Goal: Task Accomplishment & Management: Use online tool/utility

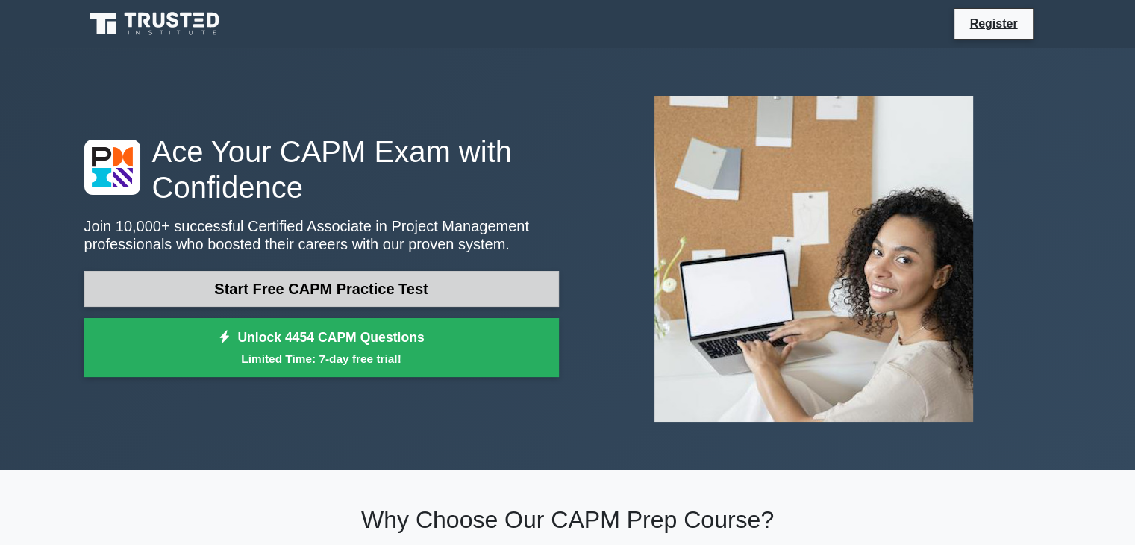
click at [361, 293] on link "Start Free CAPM Practice Test" at bounding box center [321, 289] width 475 height 36
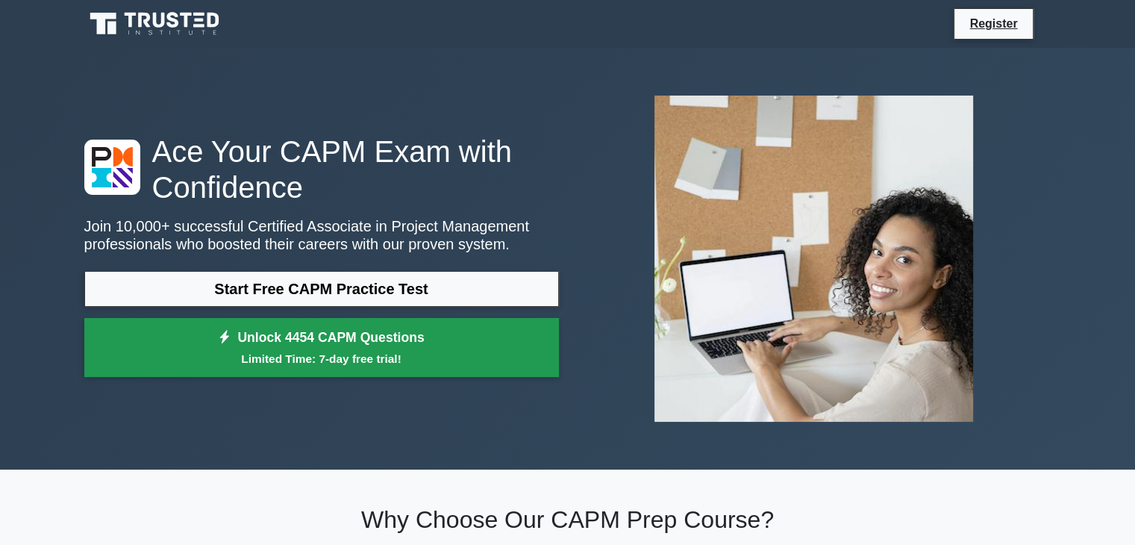
click at [415, 343] on link "Unlock 4454 CAPM Questions Limited Time: 7-day free trial!" at bounding box center [321, 348] width 475 height 60
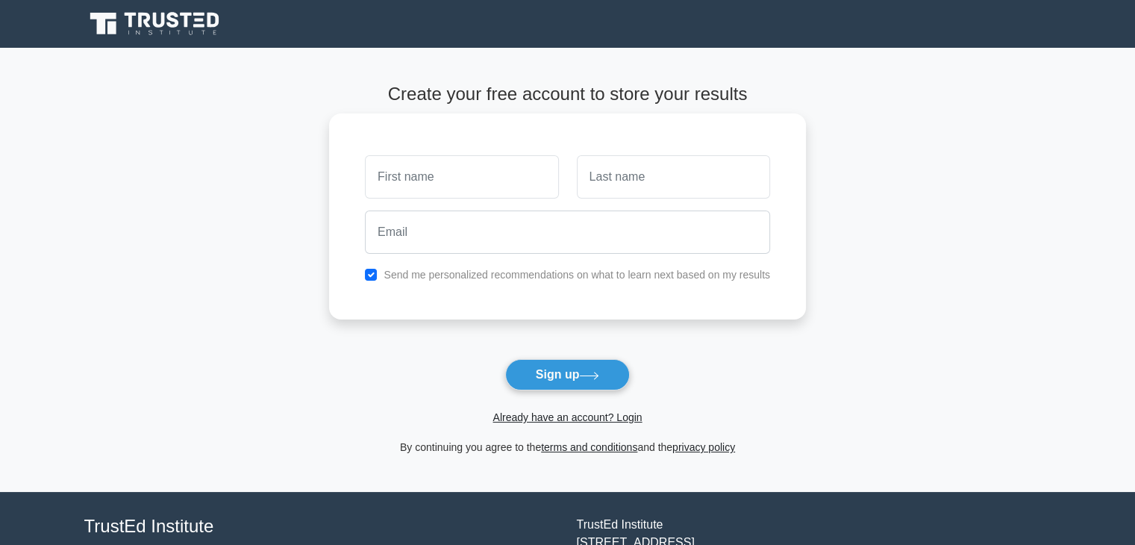
click at [440, 159] on input "text" at bounding box center [461, 176] width 193 height 43
click at [463, 181] on input "text" at bounding box center [461, 176] width 193 height 43
type input "d"
type input "[PERSON_NAME]"
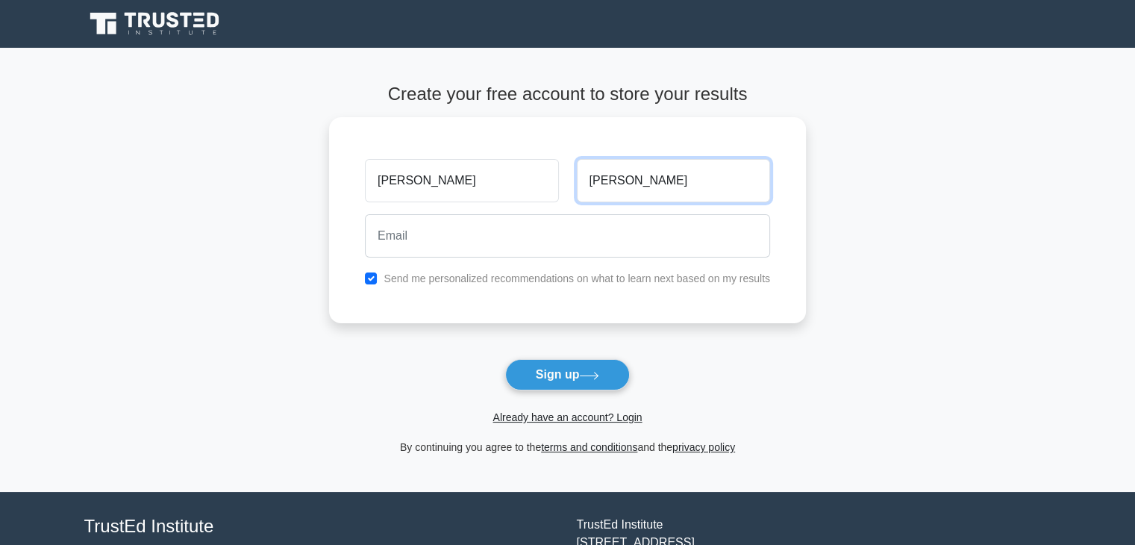
type input "Johnson"
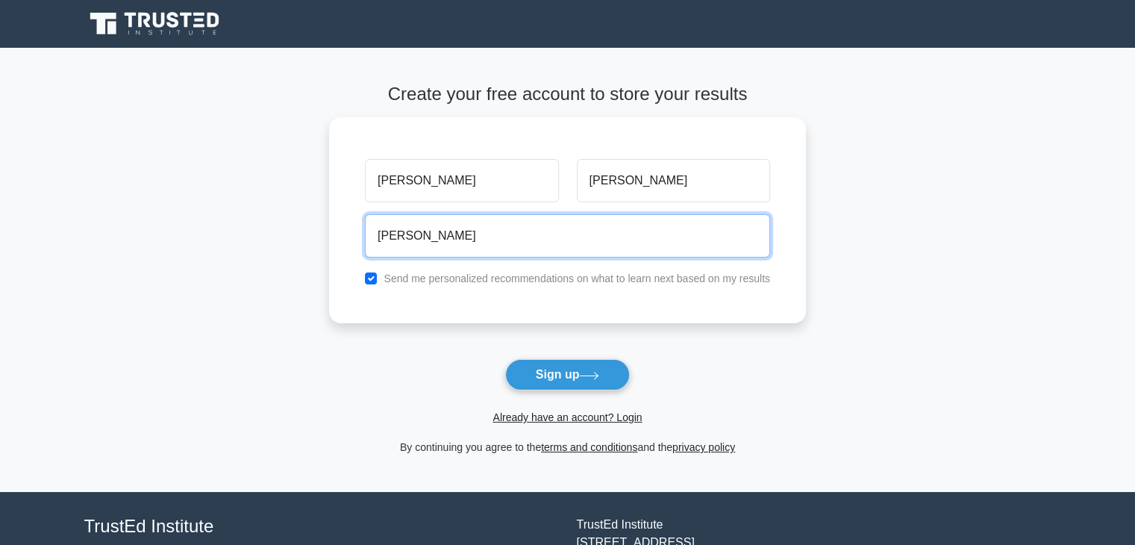
type input "daninjblue@gmail.com"
click at [505, 359] on button "Sign up" at bounding box center [567, 374] width 125 height 31
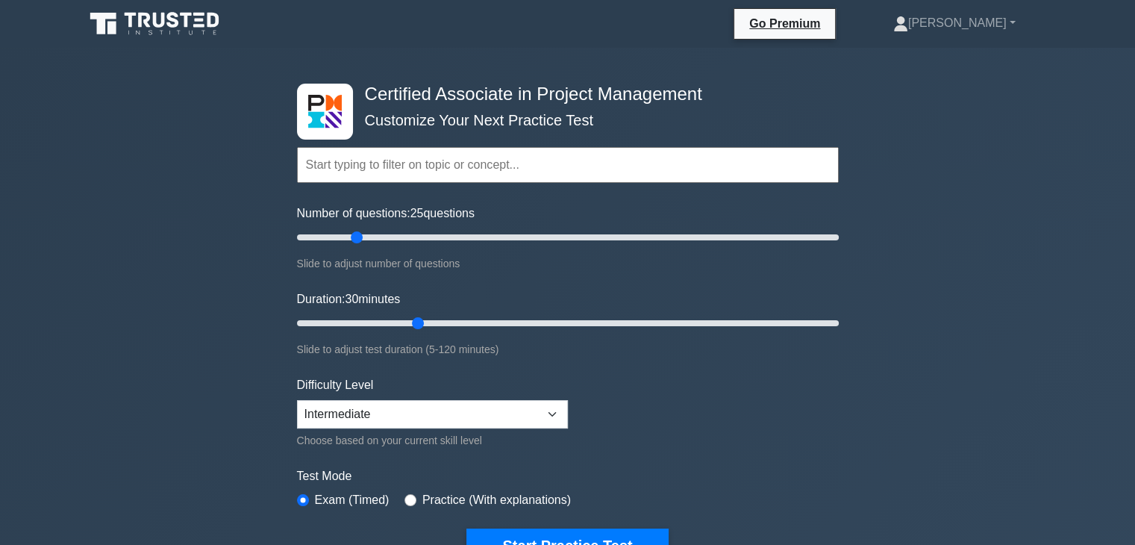
click at [466, 163] on input "text" at bounding box center [568, 165] width 542 height 36
drag, startPoint x: 359, startPoint y: 234, endPoint x: 899, endPoint y: 231, distance: 539.7
type input "200"
click at [839, 231] on input "Number of questions: 200 questions" at bounding box center [568, 237] width 542 height 18
drag, startPoint x: 415, startPoint y: 321, endPoint x: 903, endPoint y: 325, distance: 488.2
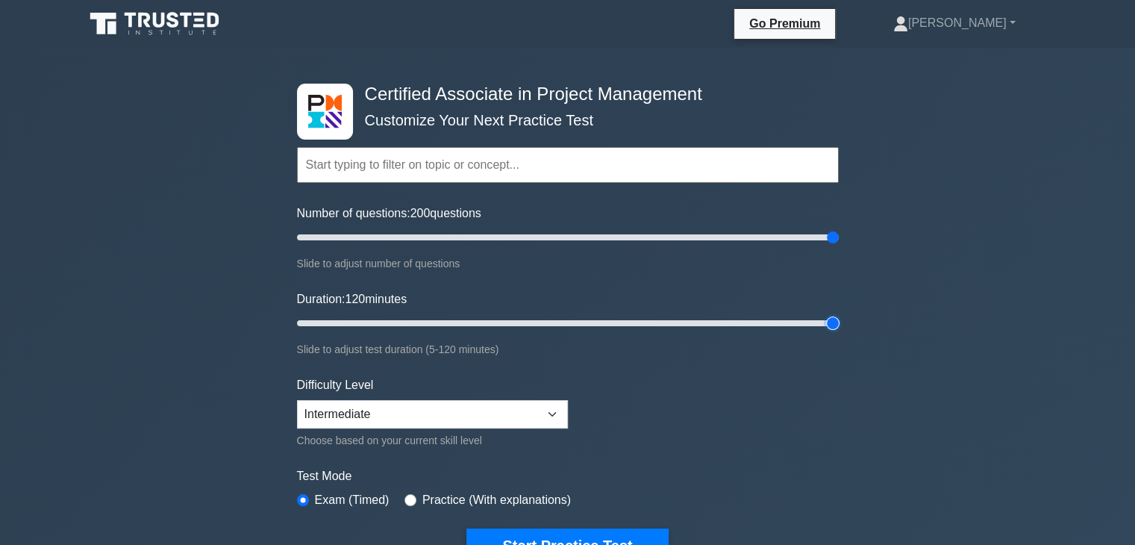
type input "120"
click at [839, 325] on input "Duration: 120 minutes" at bounding box center [568, 323] width 542 height 18
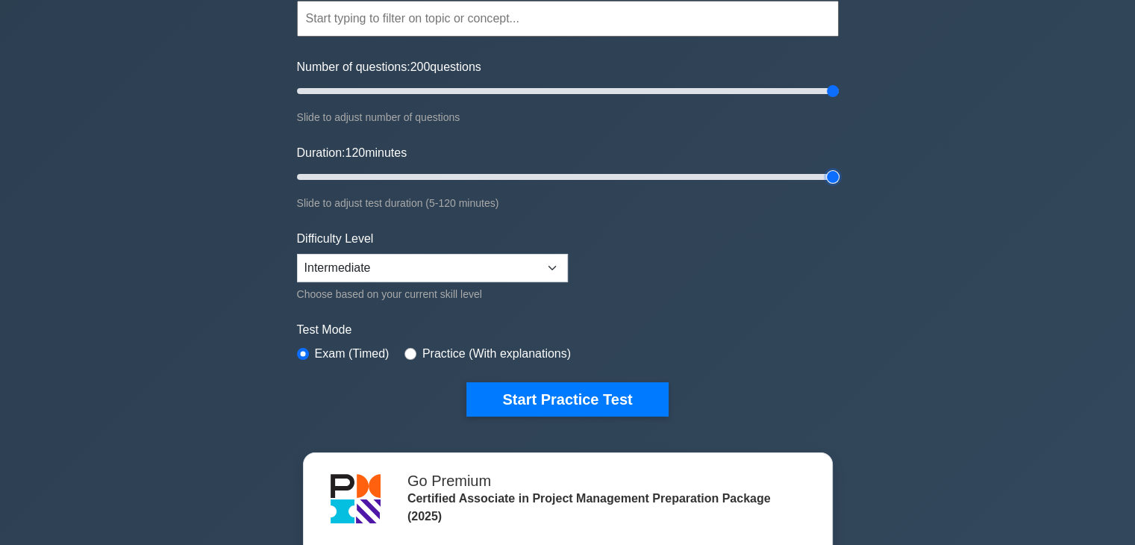
scroll to position [149, 0]
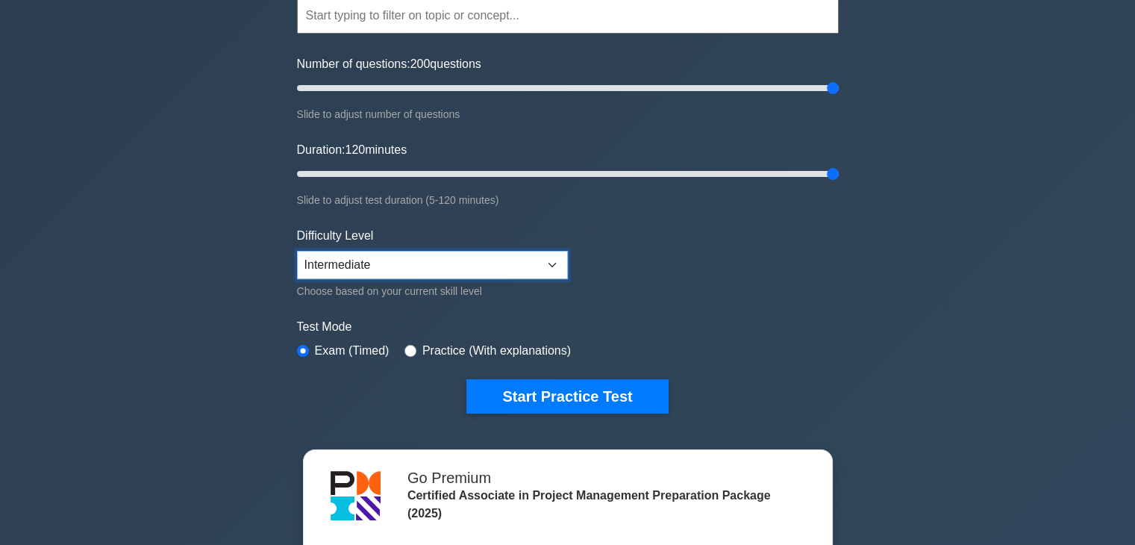
click at [471, 263] on select "Beginner Intermediate Expert" at bounding box center [432, 265] width 271 height 28
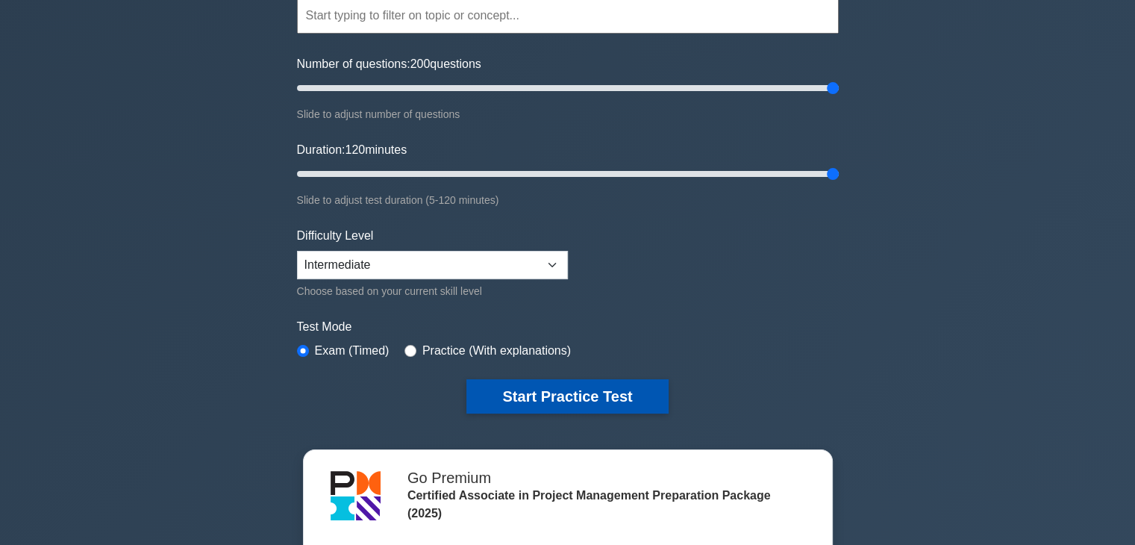
click at [540, 392] on button "Start Practice Test" at bounding box center [568, 396] width 202 height 34
